Goal: Navigation & Orientation: Find specific page/section

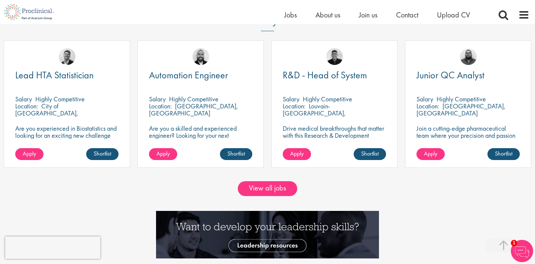
scroll to position [646, 0]
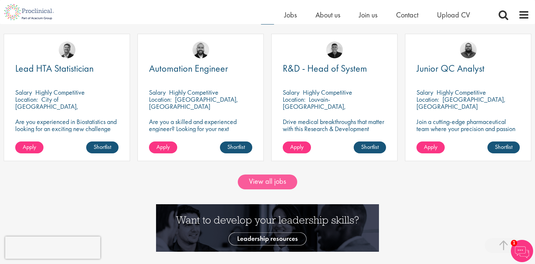
click at [267, 178] on link "View all jobs" at bounding box center [267, 181] width 59 height 15
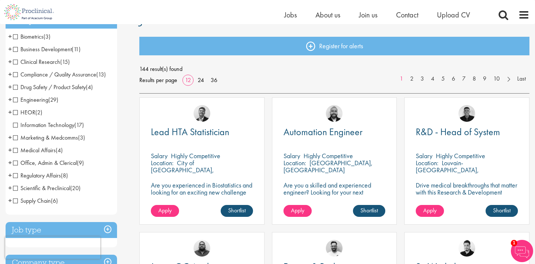
scroll to position [71, 0]
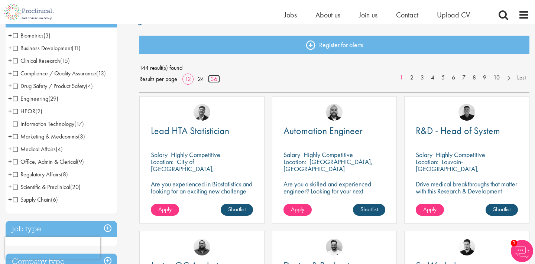
click at [213, 79] on link "36" at bounding box center [214, 79] width 12 height 8
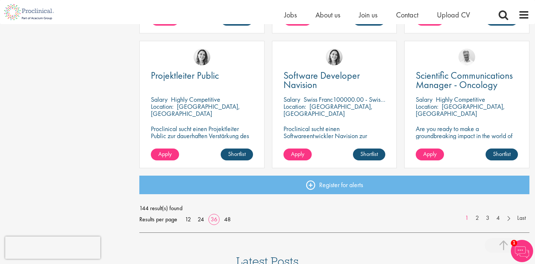
scroll to position [1611, 0]
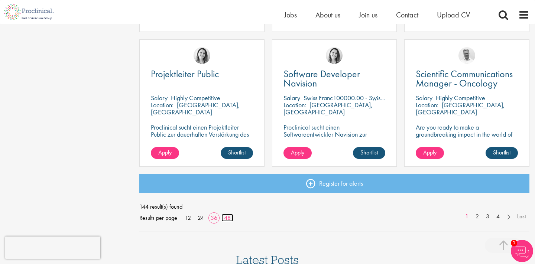
click at [226, 217] on link "48" at bounding box center [227, 218] width 12 height 8
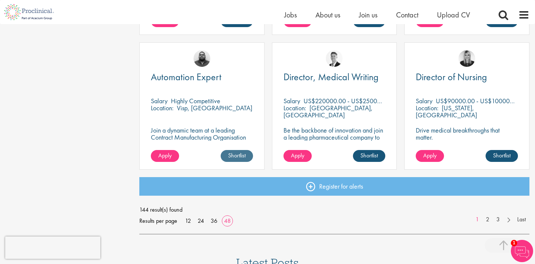
scroll to position [2150, 0]
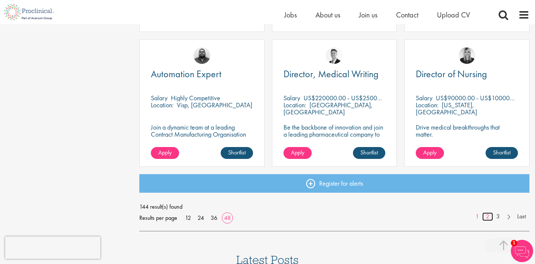
click at [487, 215] on link "2" at bounding box center [487, 216] width 11 height 9
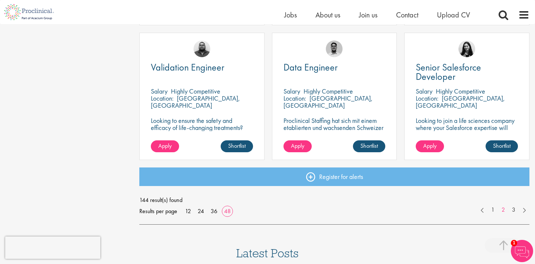
scroll to position [2158, 0]
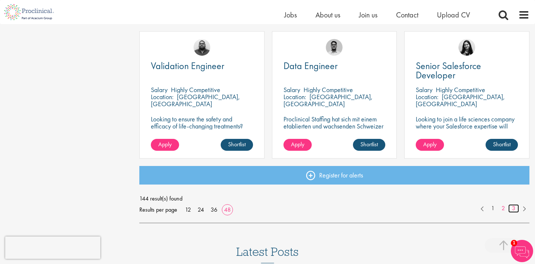
click at [513, 207] on link "3" at bounding box center [513, 208] width 11 height 9
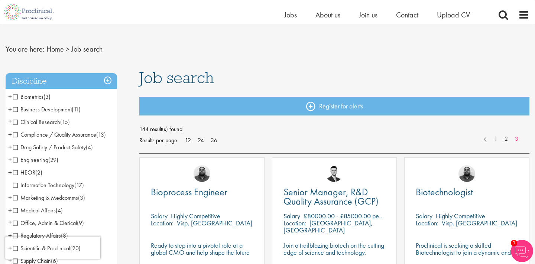
scroll to position [12, 0]
